Goal: Information Seeking & Learning: Learn about a topic

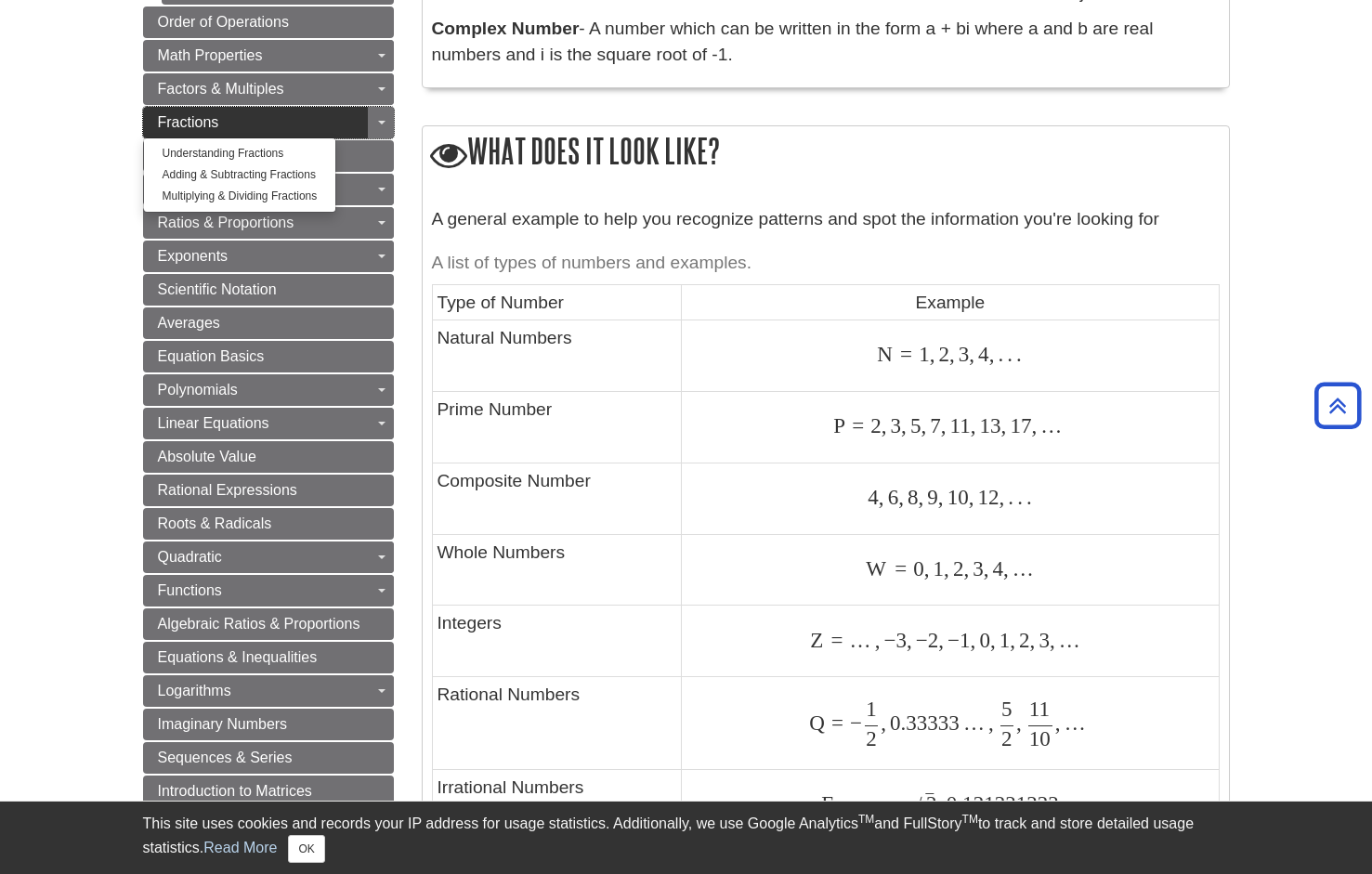
scroll to position [728, 0]
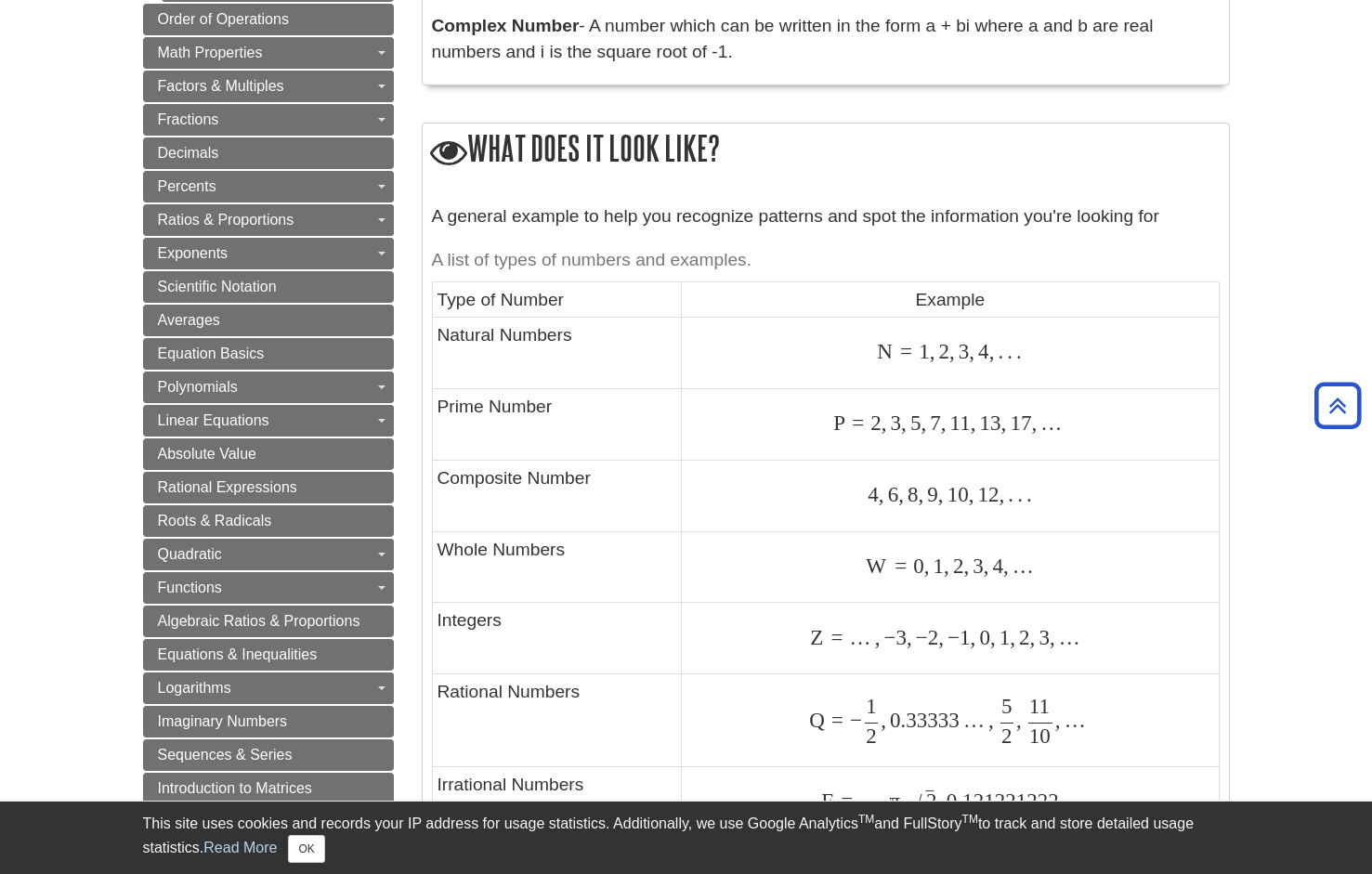
click at [448, 146] on icon at bounding box center [448, 152] width 37 height 37
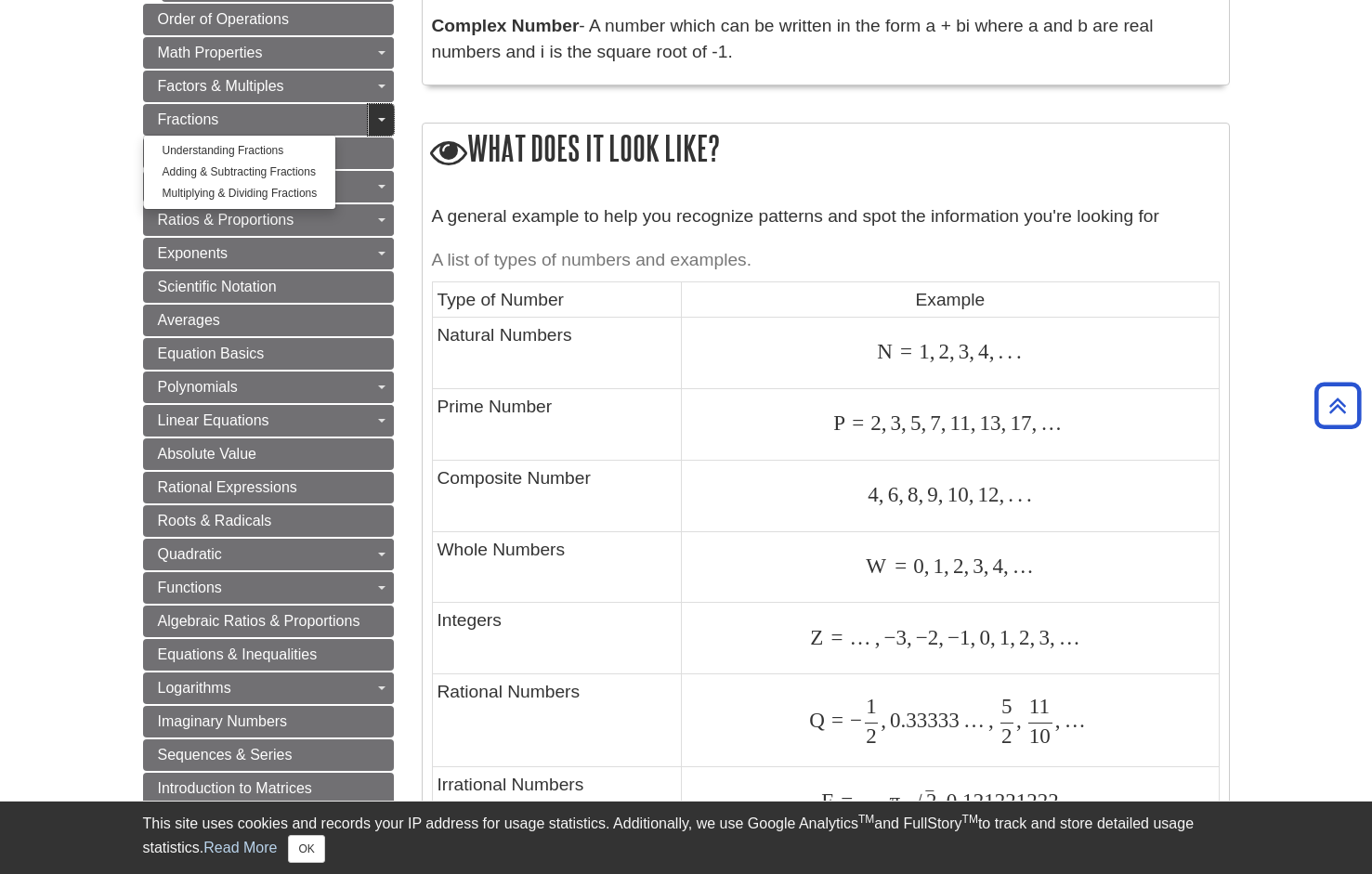
click at [368, 107] on link "Toggle Dropdown" at bounding box center [380, 119] width 26 height 32
click at [375, 107] on link "Toggle Dropdown" at bounding box center [380, 119] width 26 height 32
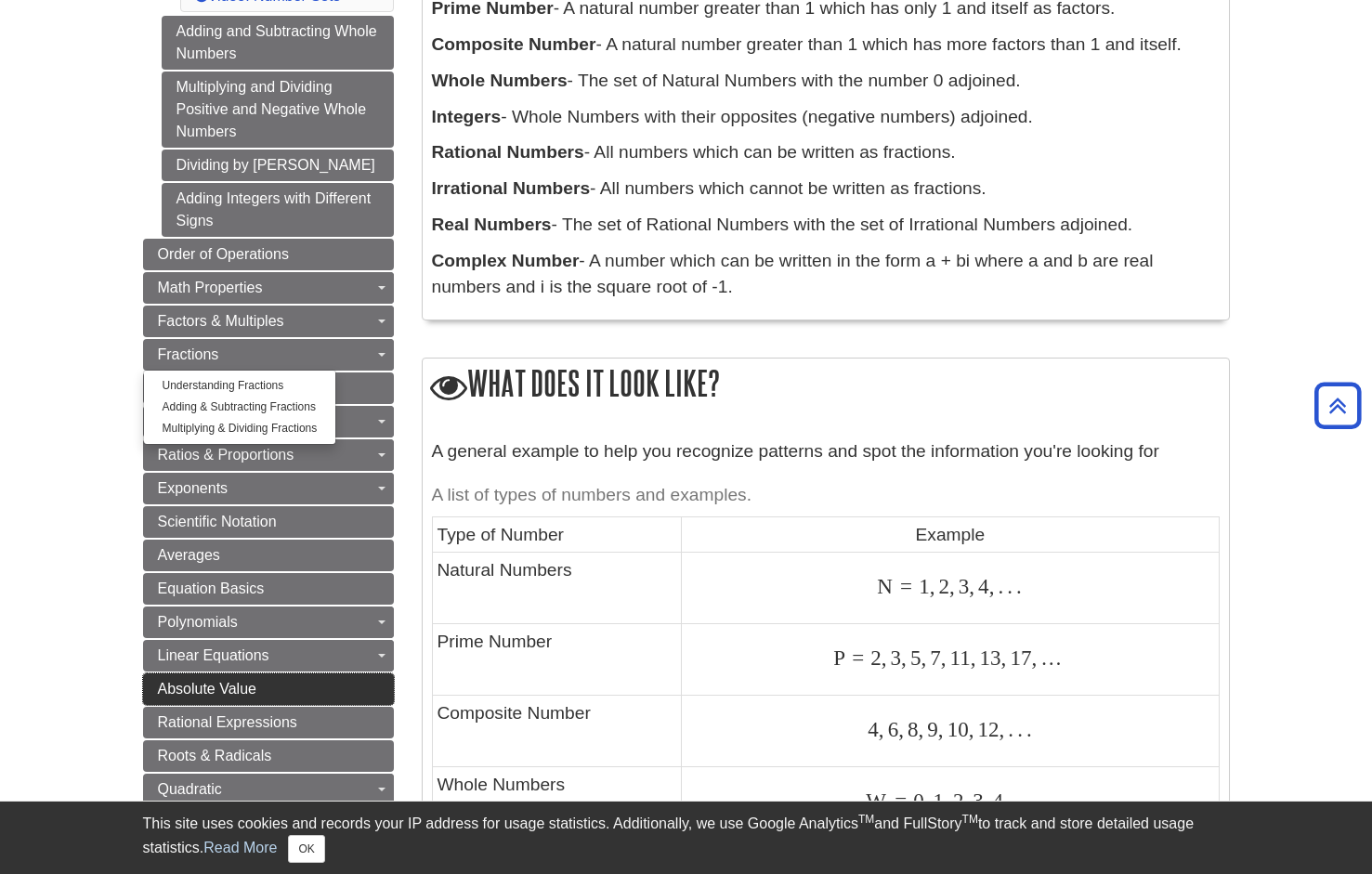
scroll to position [491, 0]
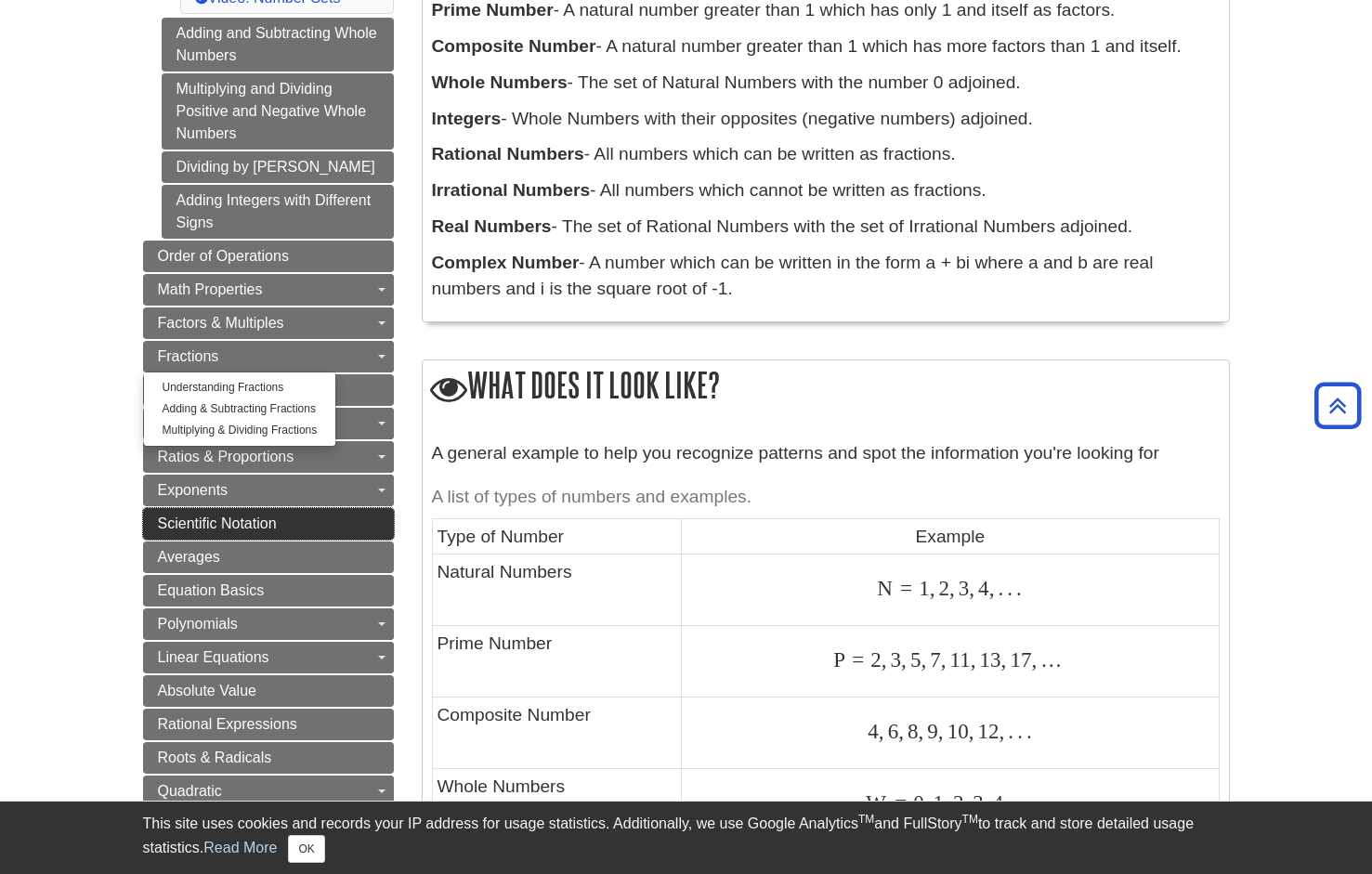
click at [283, 513] on link "Scientific Notation" at bounding box center [268, 524] width 251 height 32
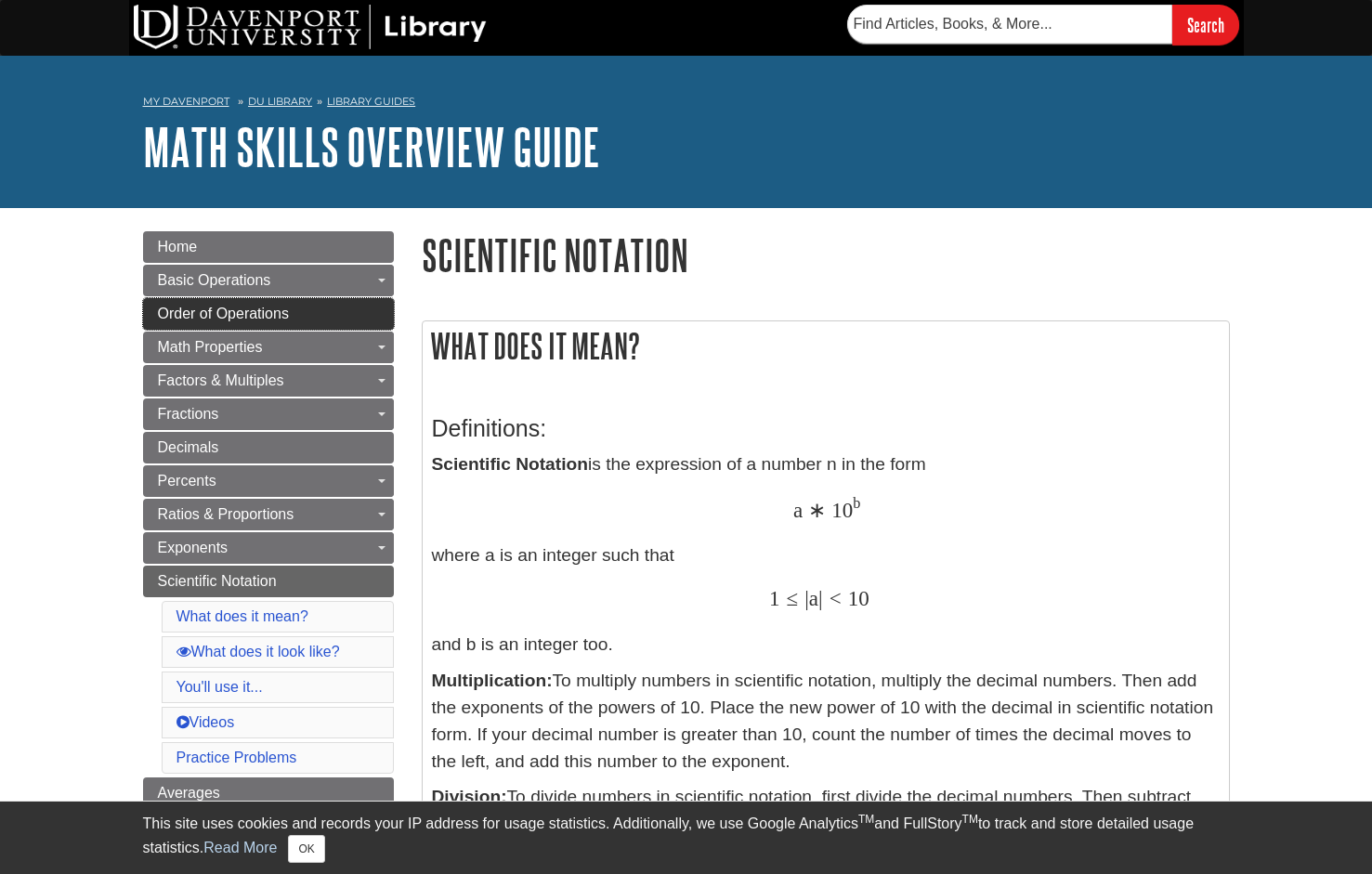
click at [167, 311] on span "Order of Operations" at bounding box center [223, 313] width 131 height 16
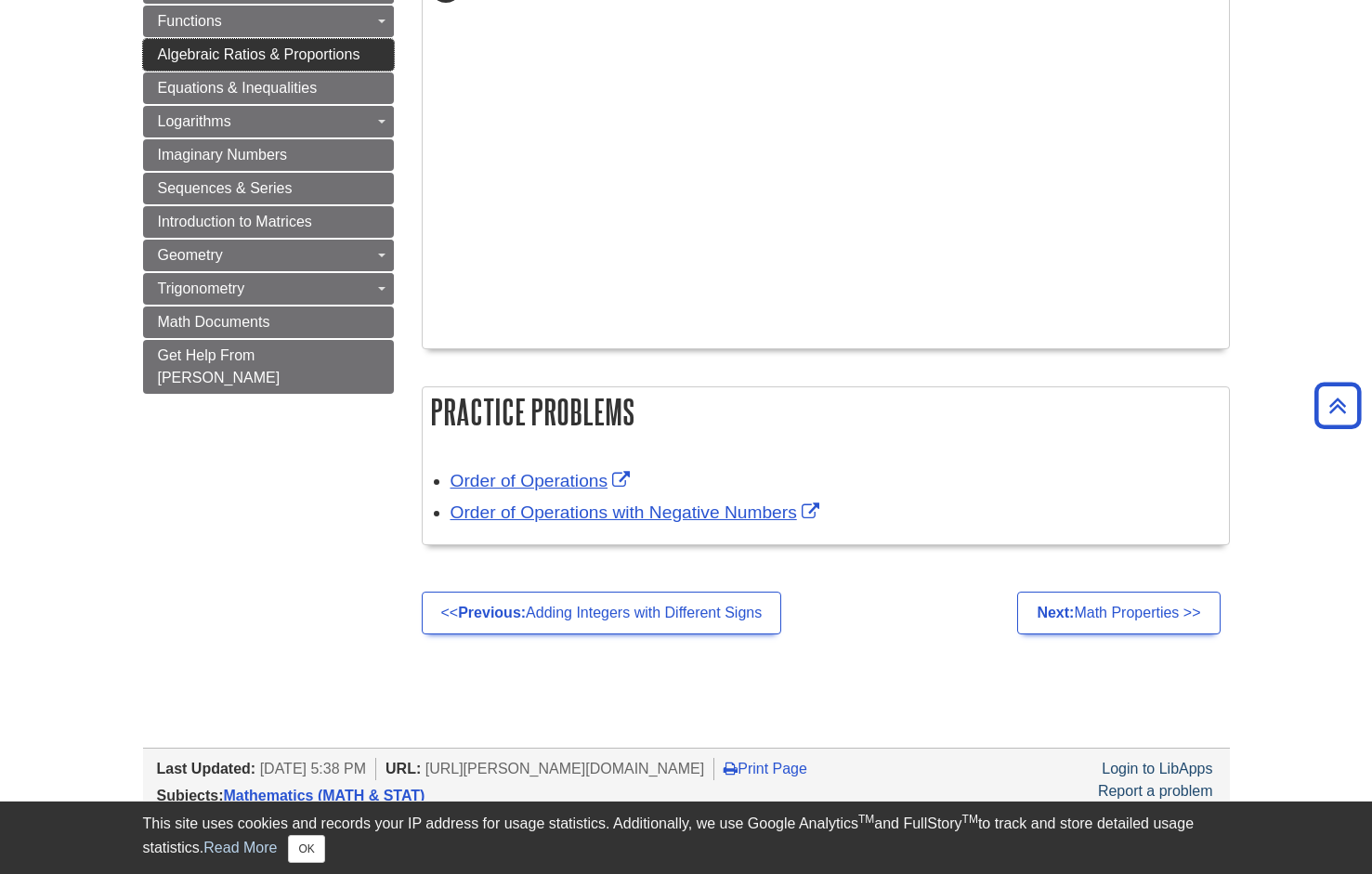
scroll to position [1028, 0]
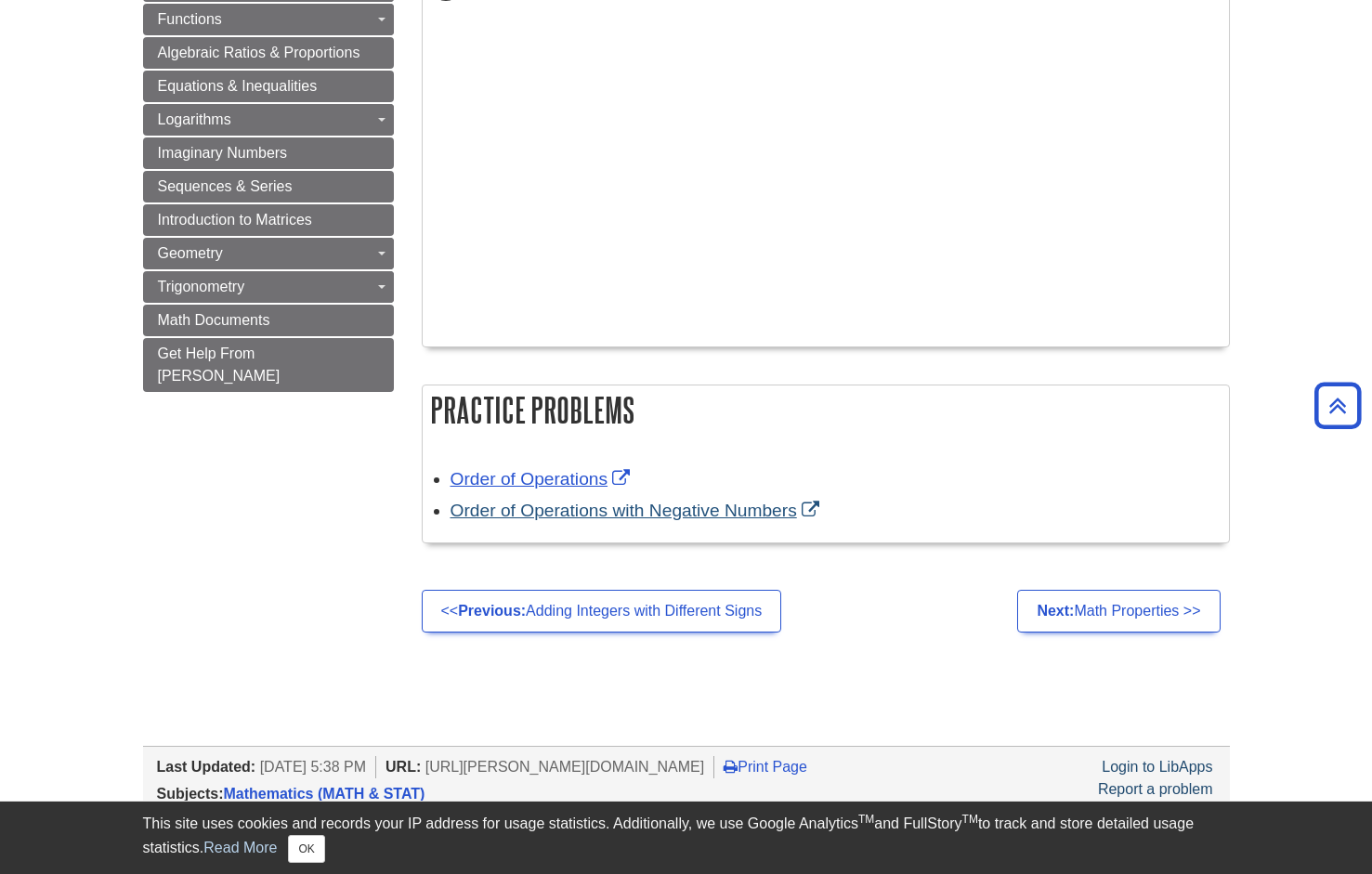
click at [521, 505] on link "Order of Operations with Negative Numbers" at bounding box center [637, 510] width 374 height 19
